Goal: Task Accomplishment & Management: Manage account settings

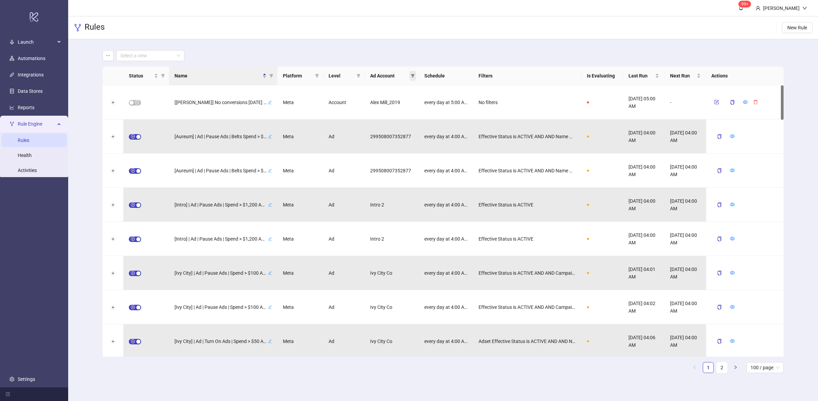
click at [414, 76] on icon "filter" at bounding box center [413, 76] width 4 height 4
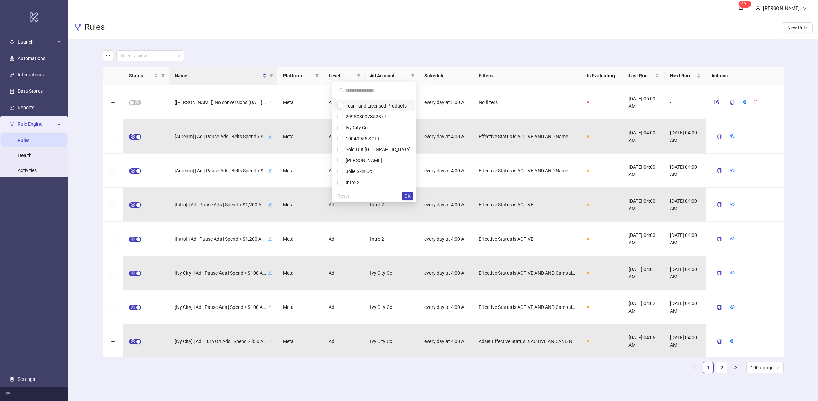
click at [385, 105] on span "Team and Licensed Products" at bounding box center [375, 105] width 64 height 5
click at [409, 196] on span "OK" at bounding box center [407, 195] width 6 height 5
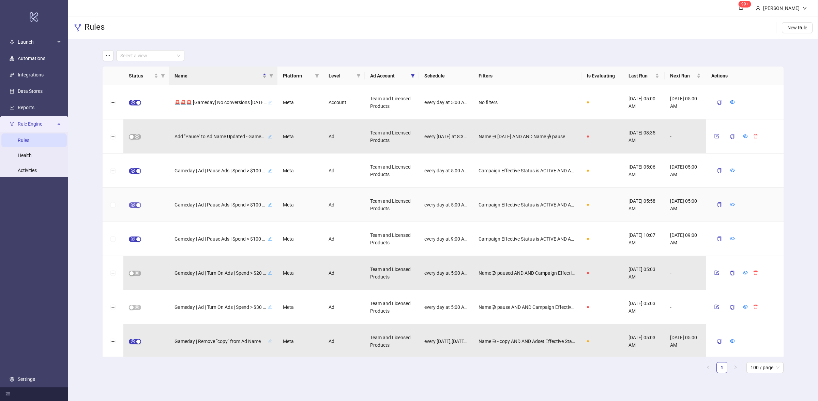
click at [136, 204] on div "button" at bounding box center [138, 205] width 4 height 4
click at [719, 204] on icon "form" at bounding box center [716, 204] width 5 height 5
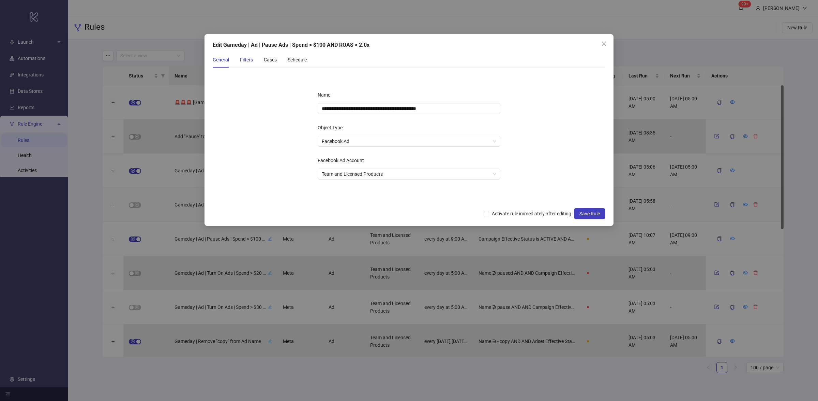
click at [251, 62] on div "Filters" at bounding box center [246, 60] width 13 height 8
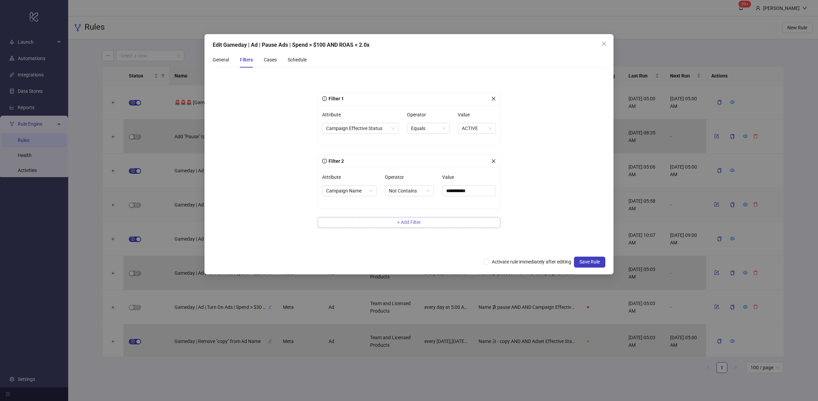
click at [404, 219] on span "+ Add Filter" at bounding box center [409, 221] width 24 height 5
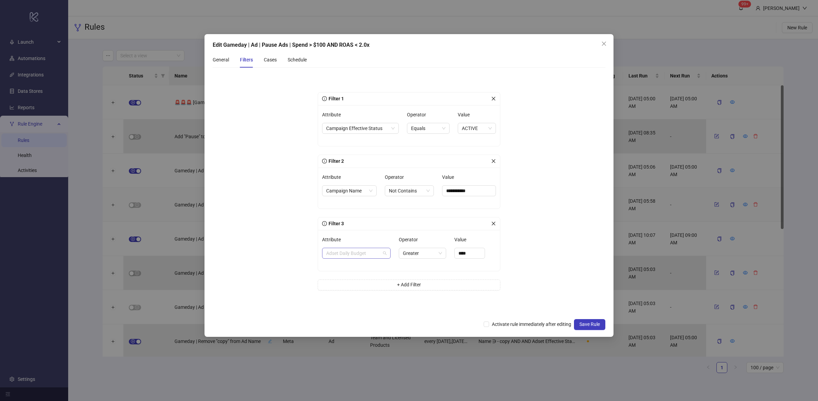
click at [354, 253] on span "Adset Daily Budget" at bounding box center [356, 253] width 60 height 10
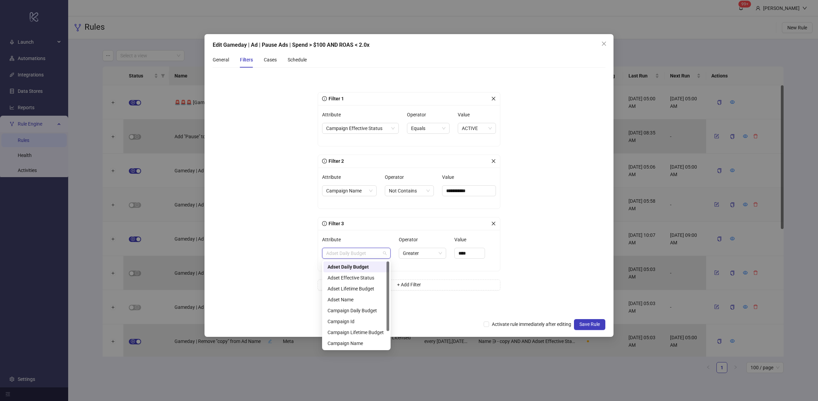
scroll to position [21, 0]
click at [356, 327] on div "Effective Status" at bounding box center [357, 332] width 66 height 11
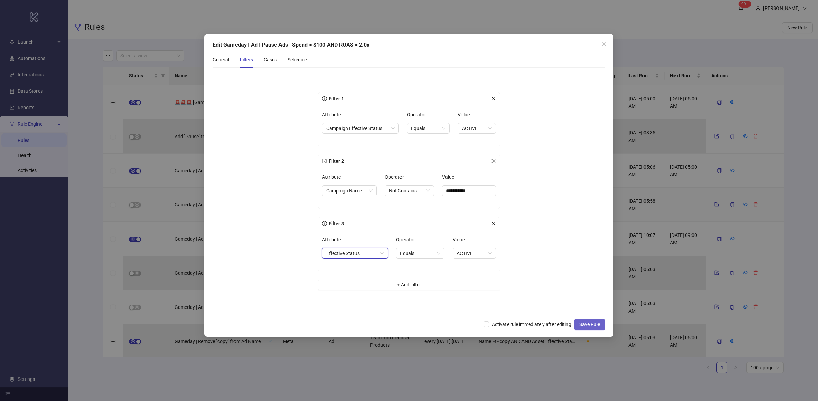
click at [595, 324] on span "Save Rule" at bounding box center [590, 323] width 20 height 5
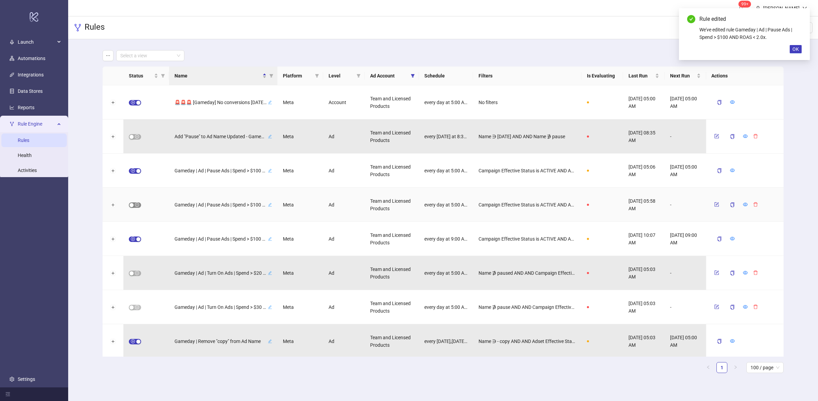
click at [135, 204] on span "button" at bounding box center [135, 204] width 12 height 5
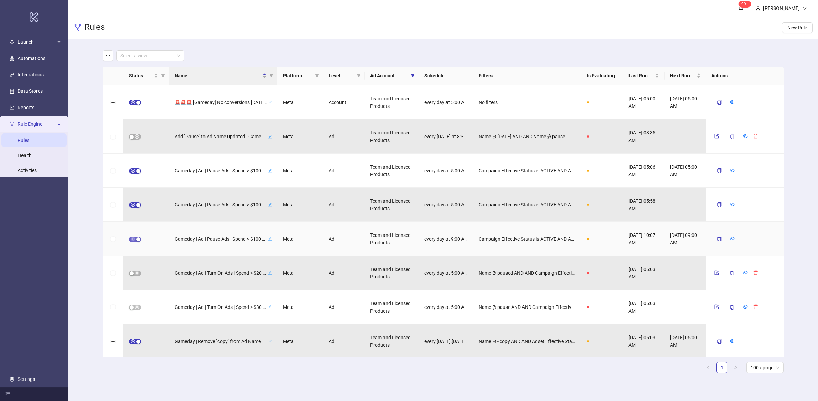
click at [136, 237] on div "button" at bounding box center [138, 239] width 4 height 4
